Goal: Information Seeking & Learning: Learn about a topic

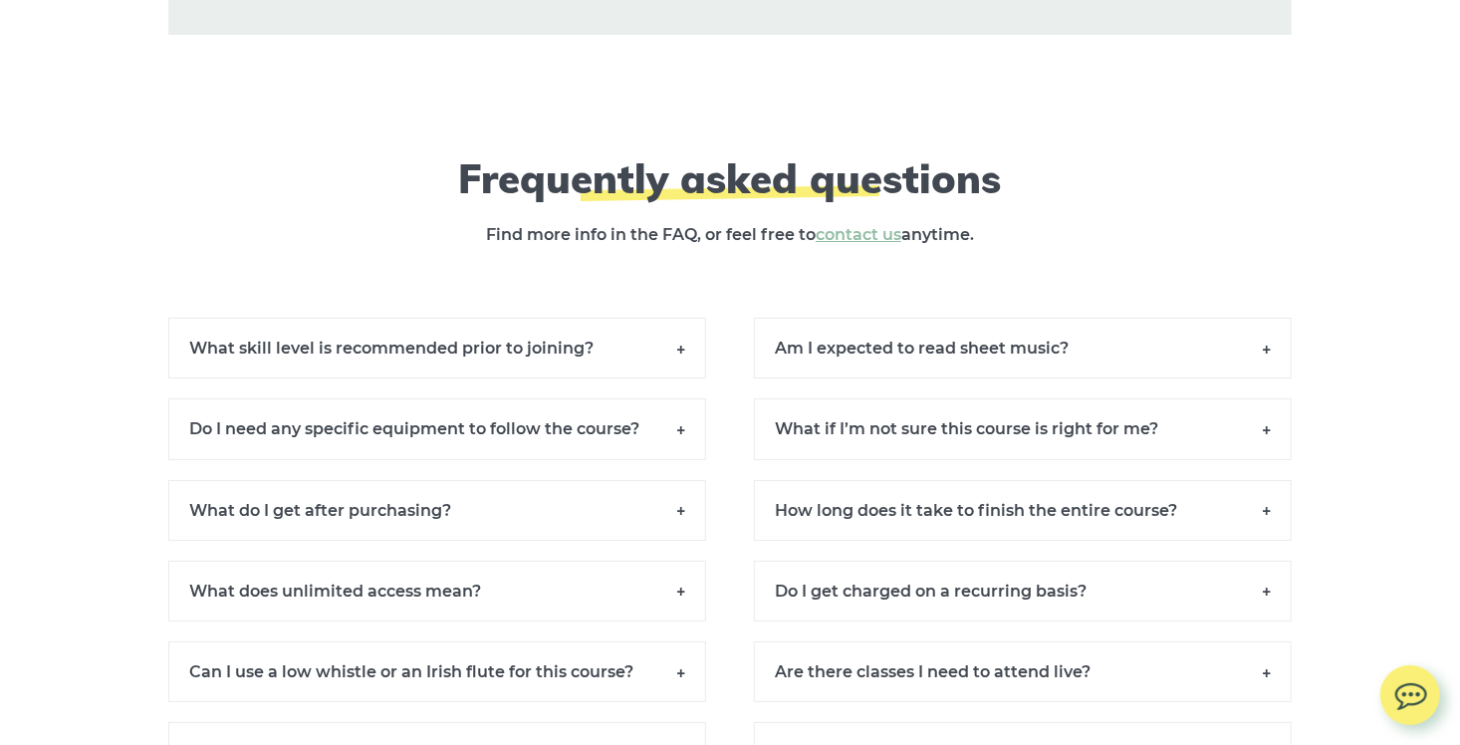
scroll to position [18130, 0]
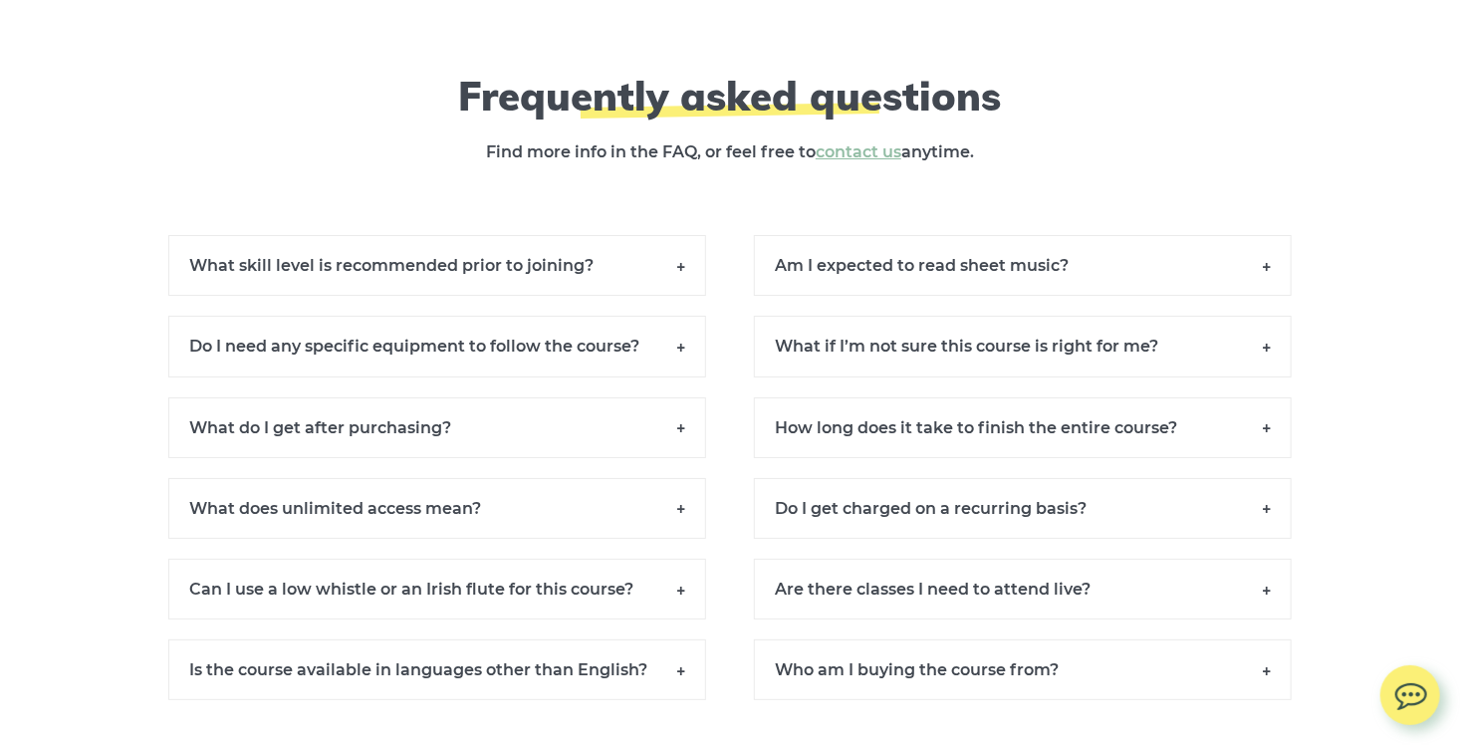
click at [609, 559] on h6 "Can I use a low whistle or an Irish flute for this course?" at bounding box center [437, 589] width 538 height 61
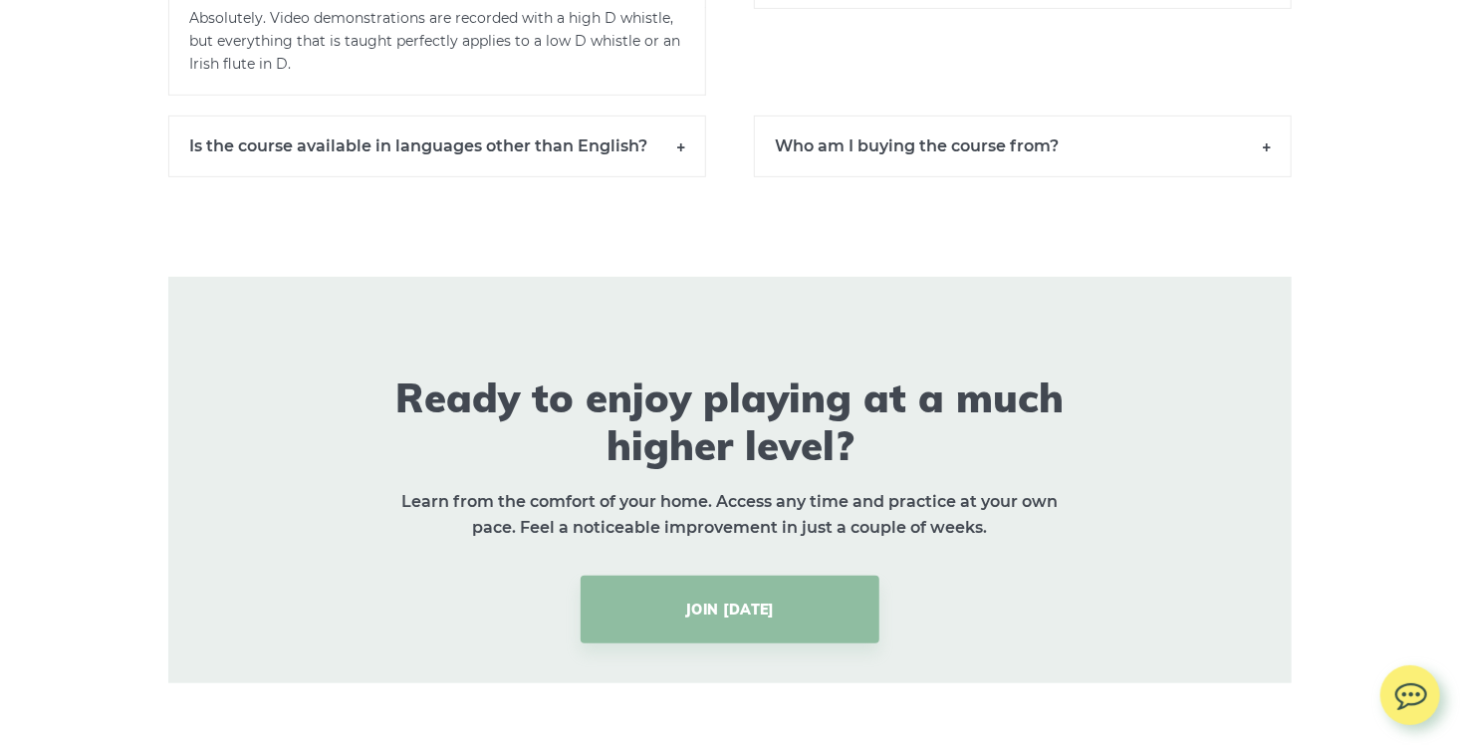
scroll to position [18744, 0]
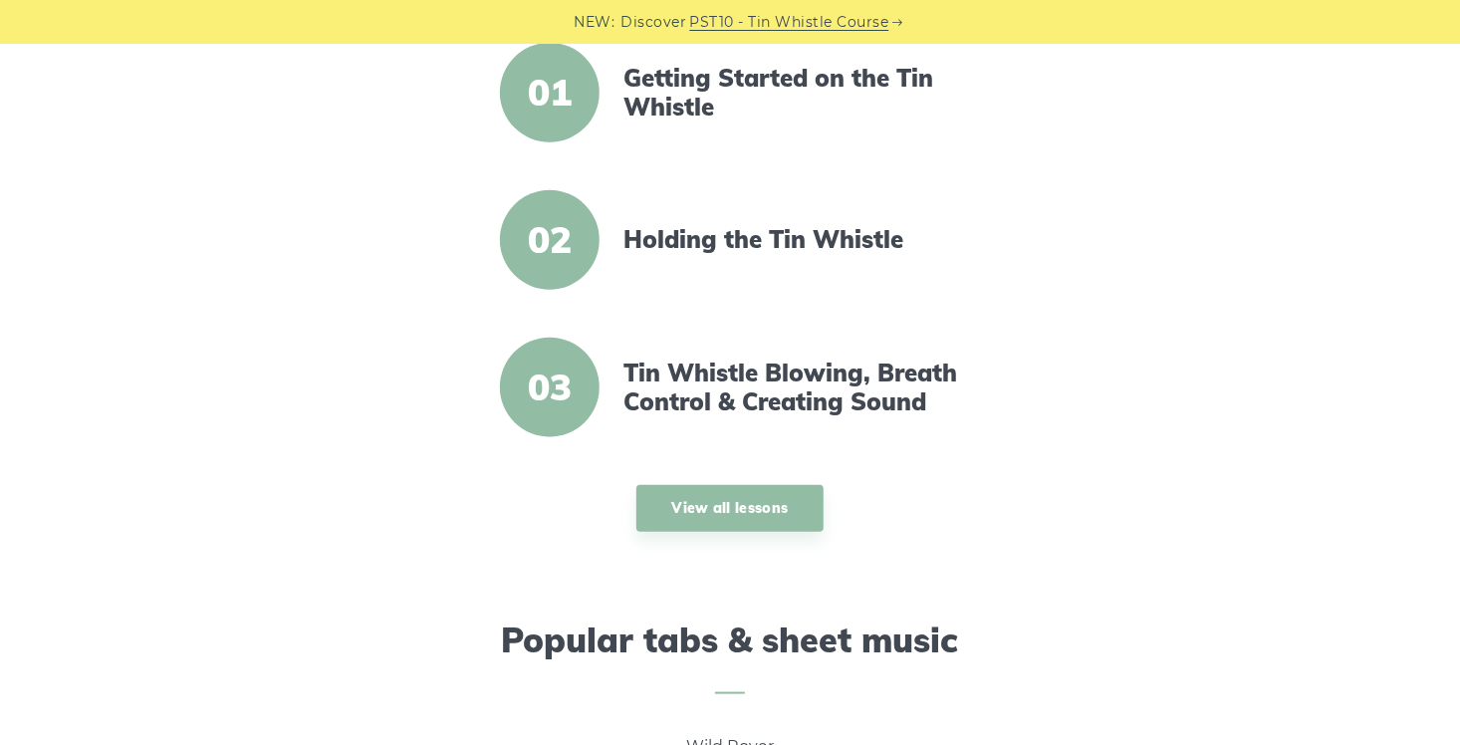
scroll to position [797, 0]
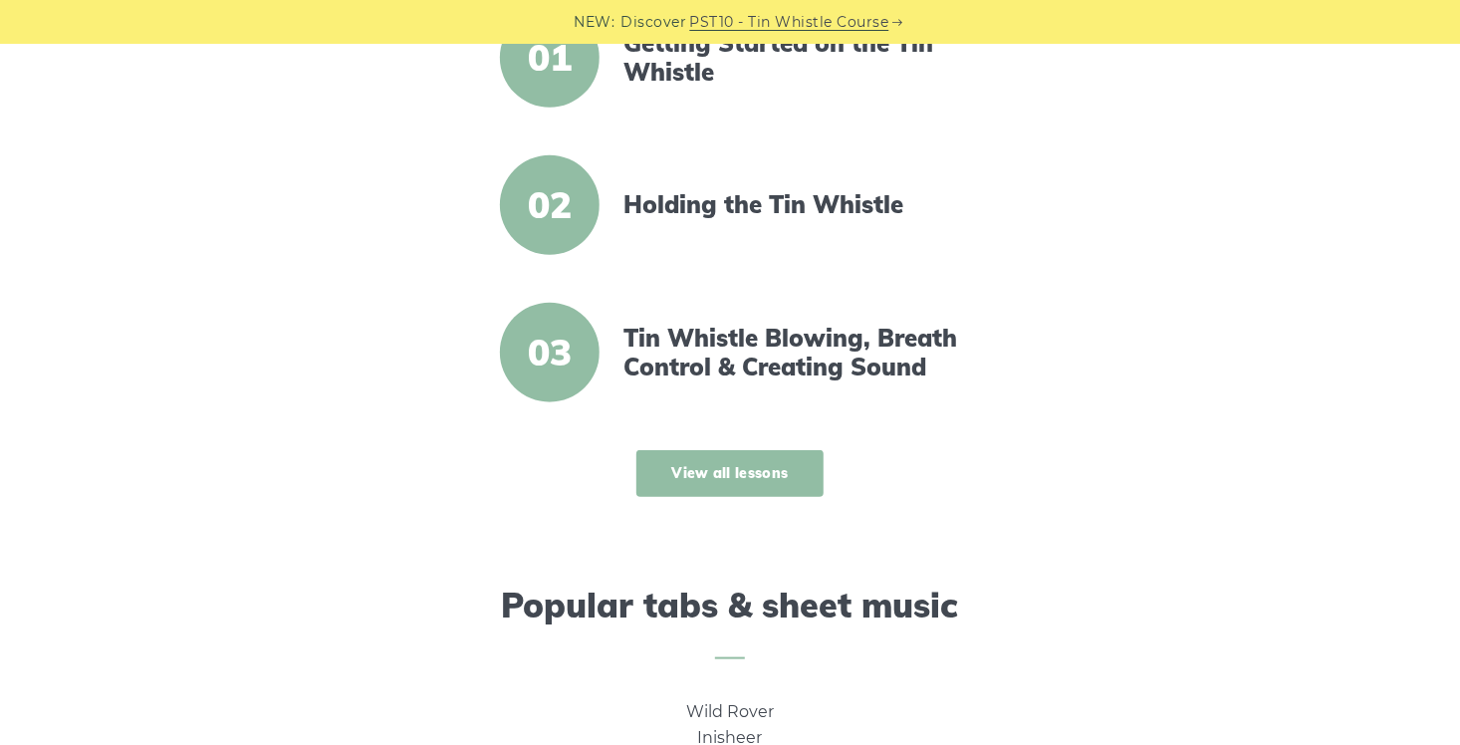
click at [739, 474] on link "View all lessons" at bounding box center [731, 473] width 188 height 47
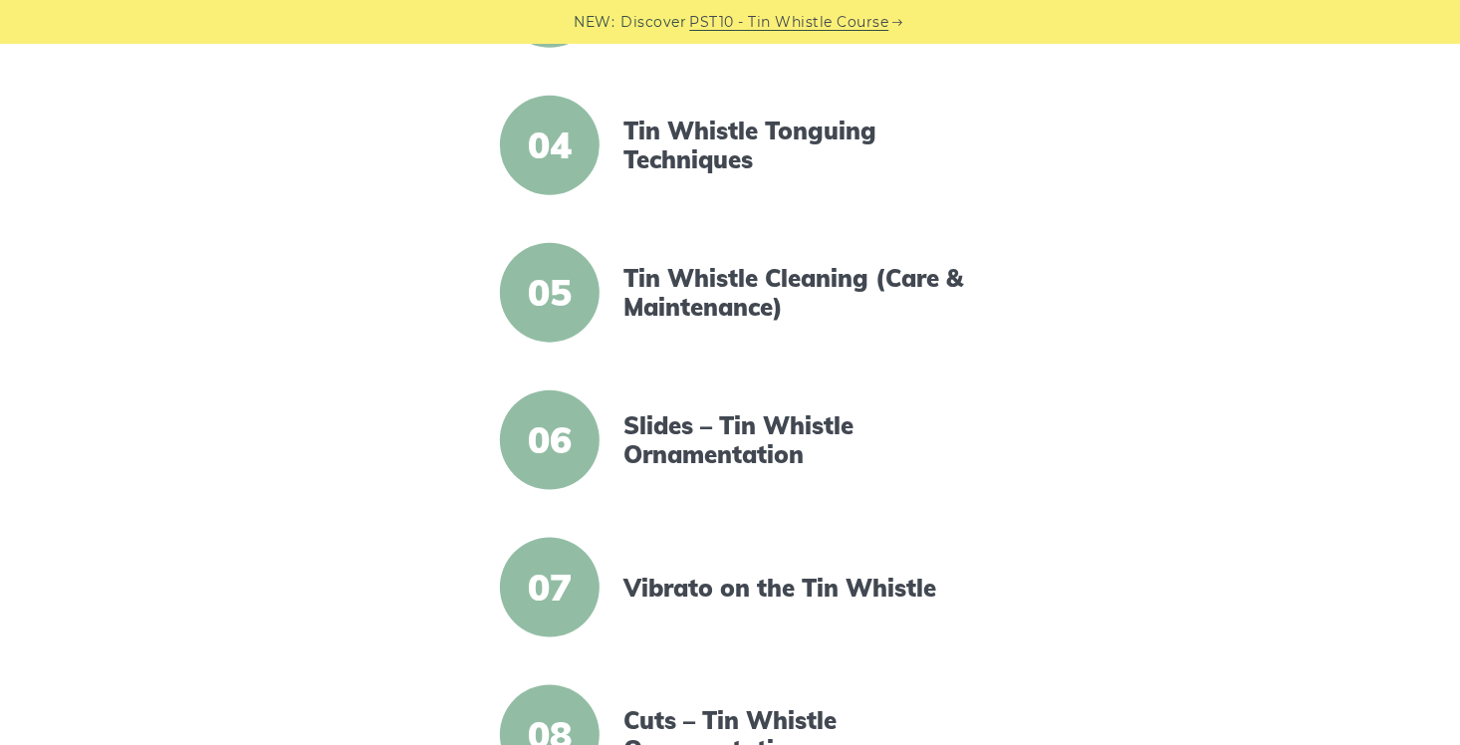
scroll to position [996, 0]
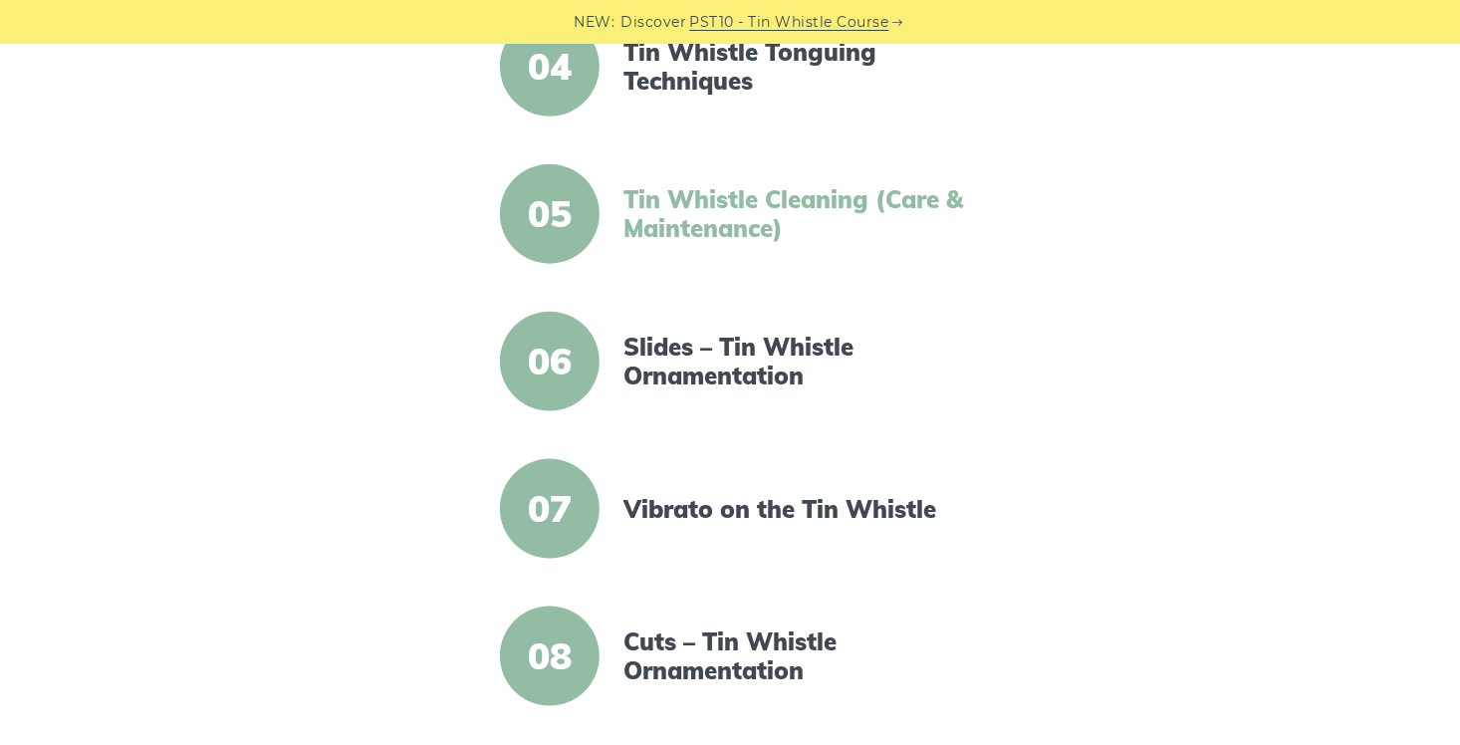
click at [681, 213] on link "Tin Whistle Cleaning (Care & Maintenance)" at bounding box center [795, 214] width 343 height 58
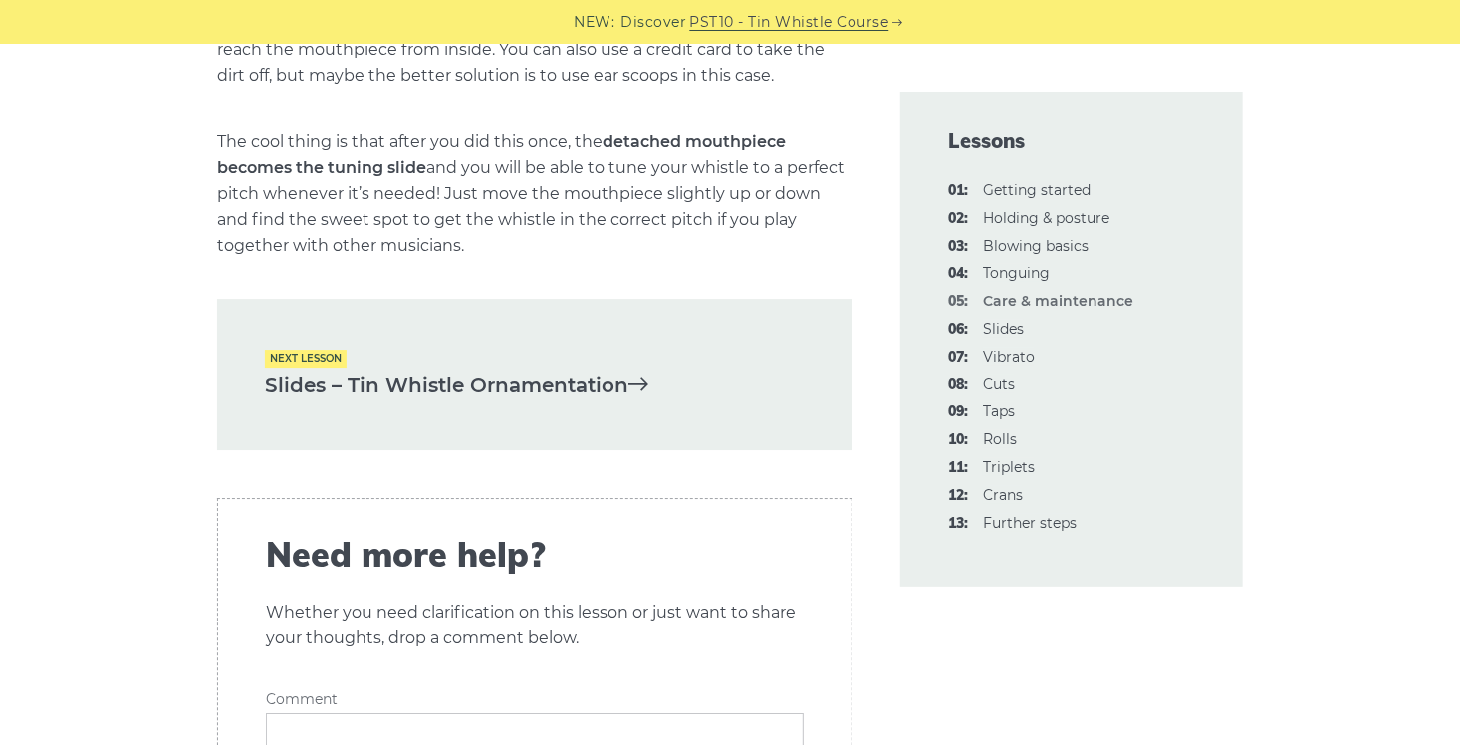
scroll to position [2989, 0]
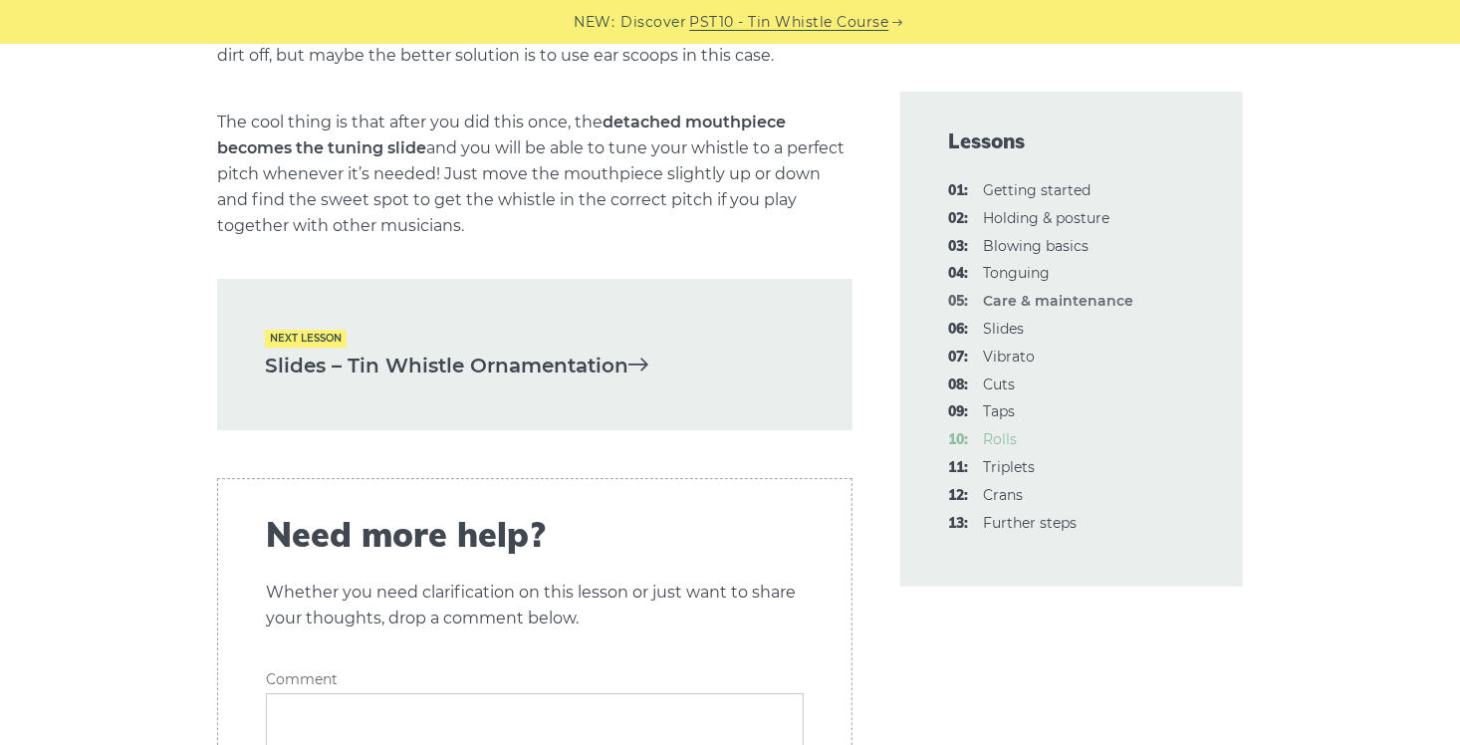
click at [1000, 440] on link "10: Rolls" at bounding box center [1000, 439] width 34 height 18
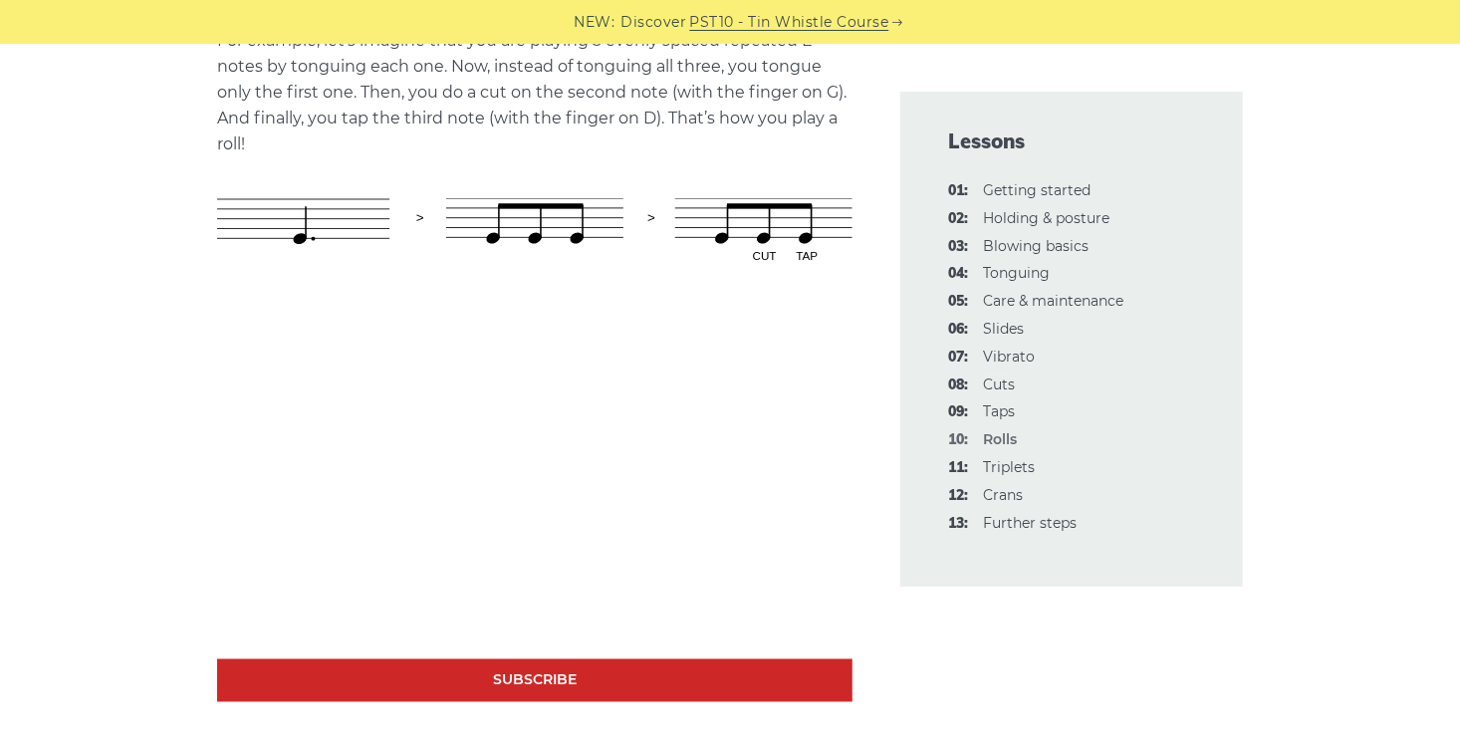
scroll to position [1195, 0]
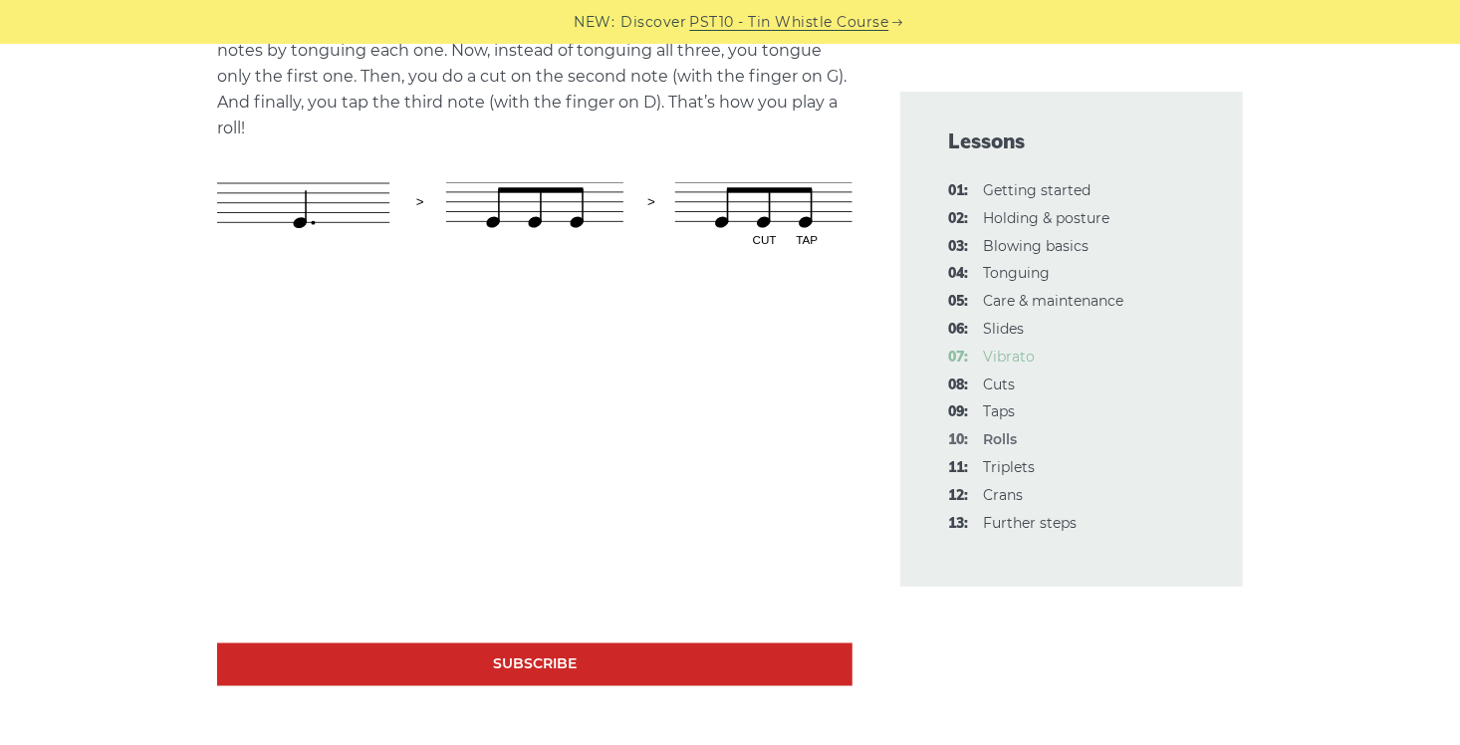
click at [1009, 354] on link "07: Vibrato" at bounding box center [1009, 357] width 52 height 18
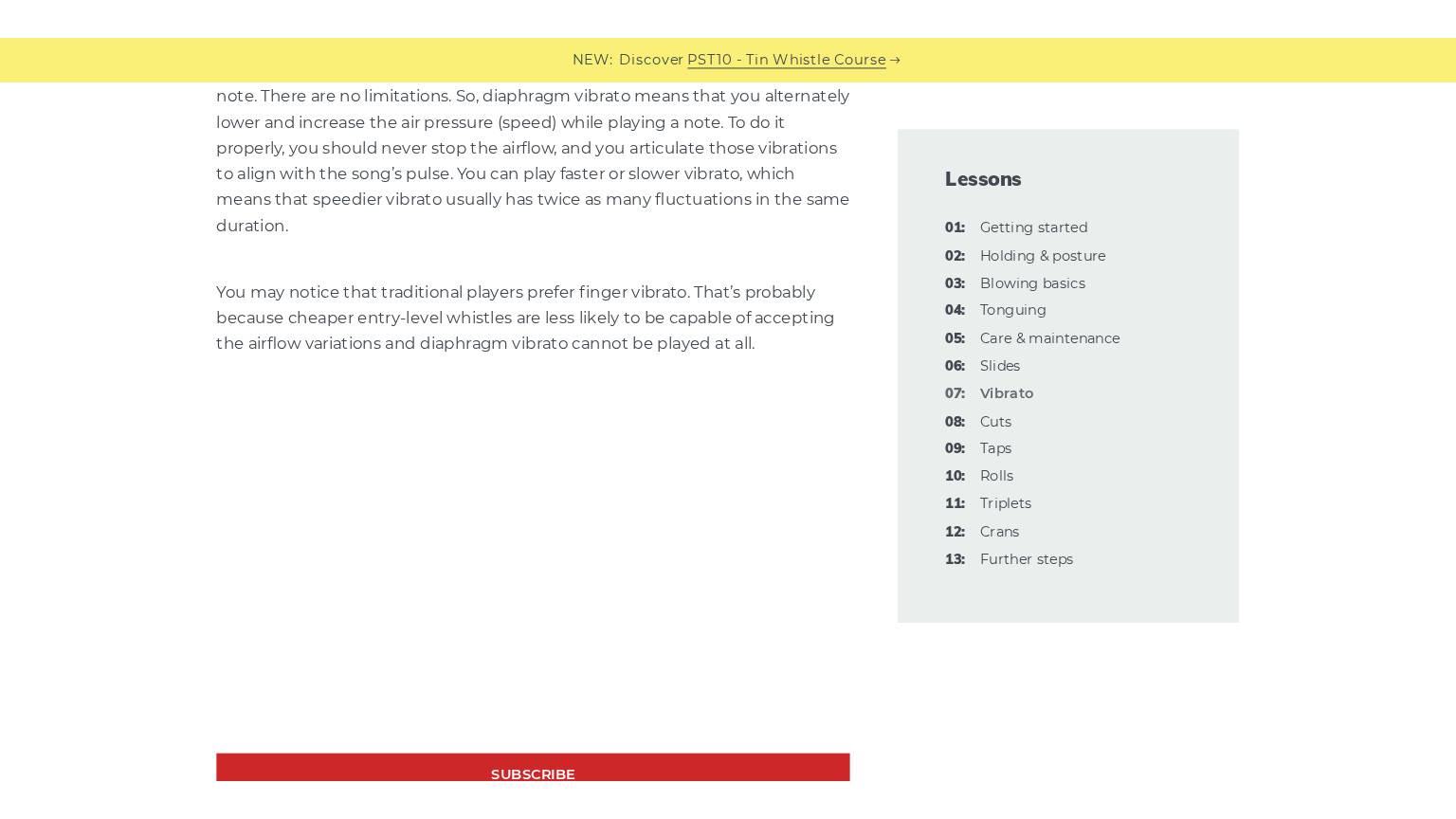
scroll to position [1610, 0]
